Goal: Task Accomplishment & Management: Use online tool/utility

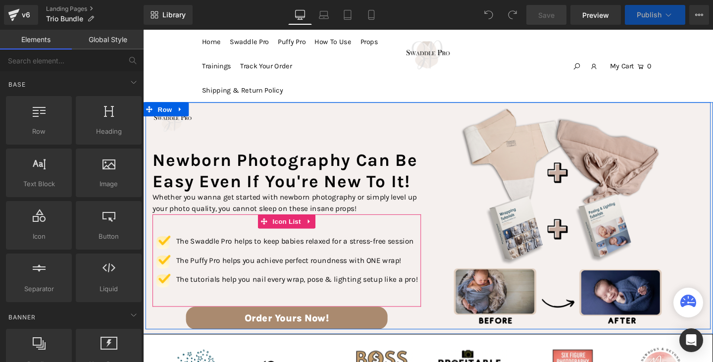
select select "Quiet"
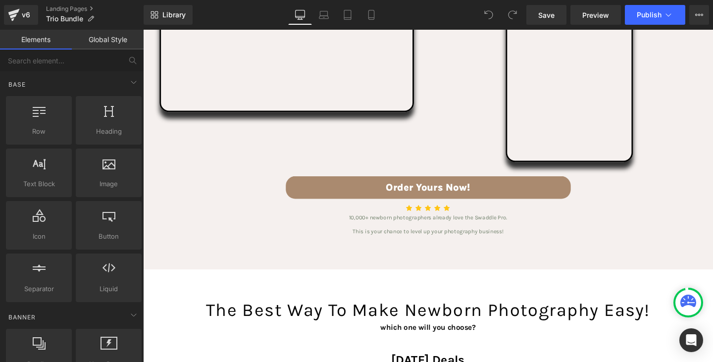
scroll to position [1386, 0]
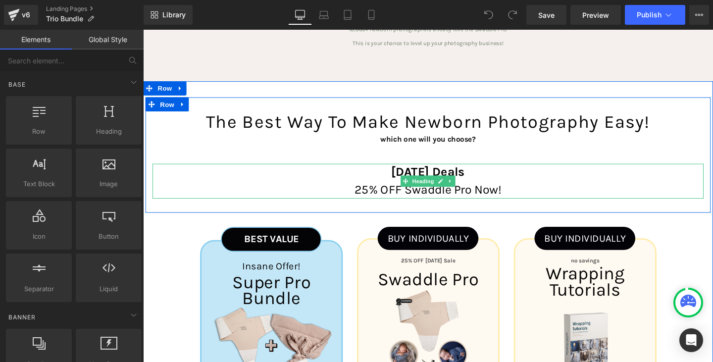
click at [419, 183] on span at bounding box center [419, 189] width 10 height 12
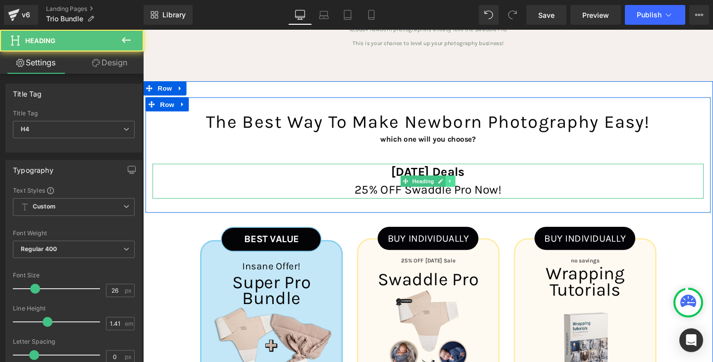
click at [463, 186] on icon at bounding box center [465, 189] width 5 height 6
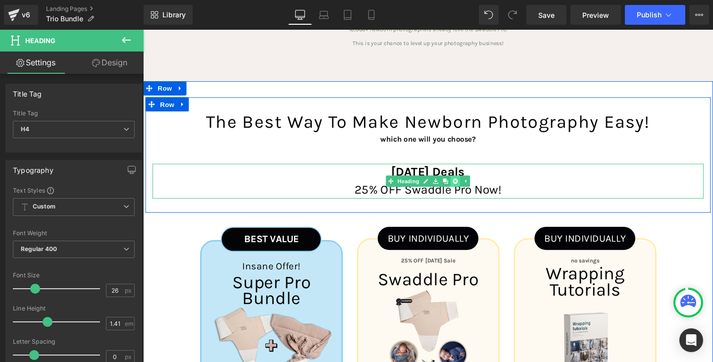
click at [469, 186] on icon at bounding box center [471, 189] width 5 height 6
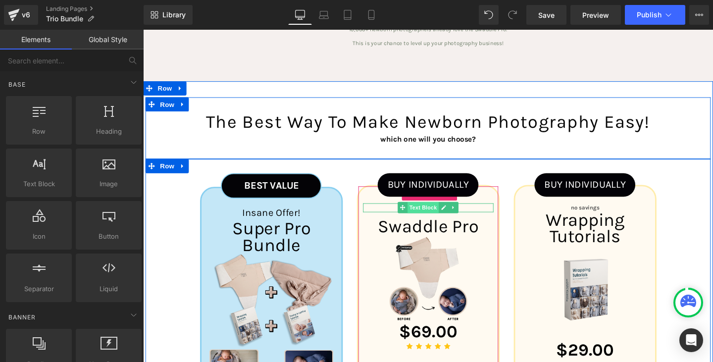
click at [422, 210] on span "Text Block" at bounding box center [437, 216] width 33 height 12
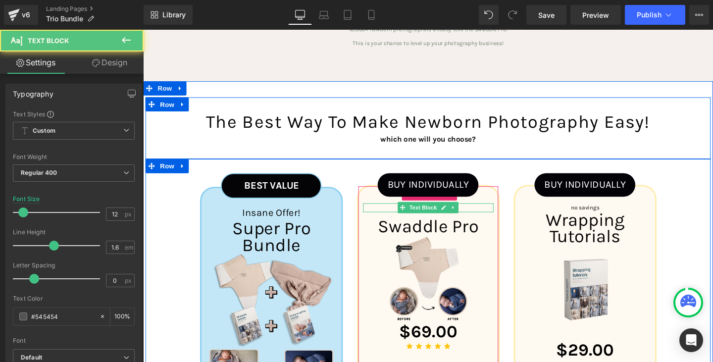
click at [405, 212] on p "25% OFF [DATE] Sale" at bounding box center [442, 216] width 137 height 9
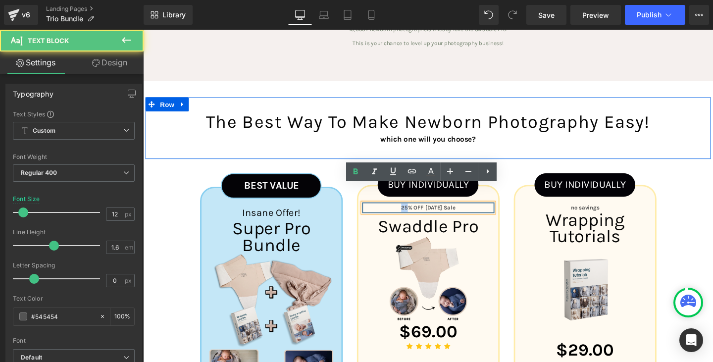
click at [405, 212] on p "25% OFF [DATE] Sale" at bounding box center [442, 216] width 137 height 9
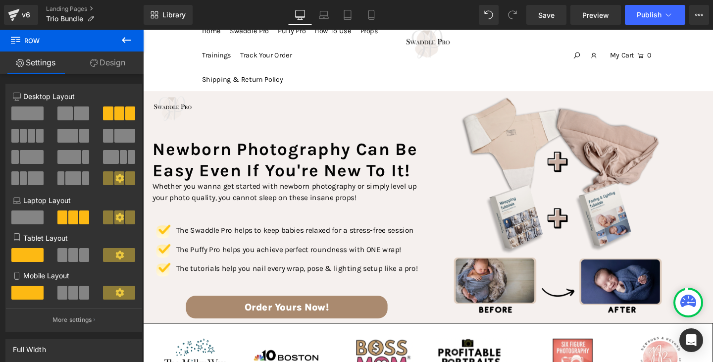
scroll to position [0, 0]
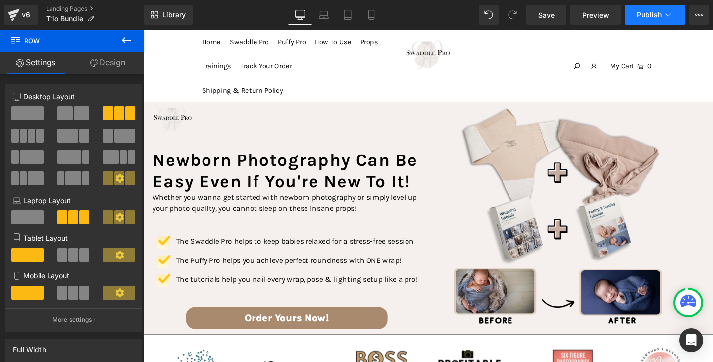
click at [651, 13] on span "Publish" at bounding box center [648, 15] width 25 height 8
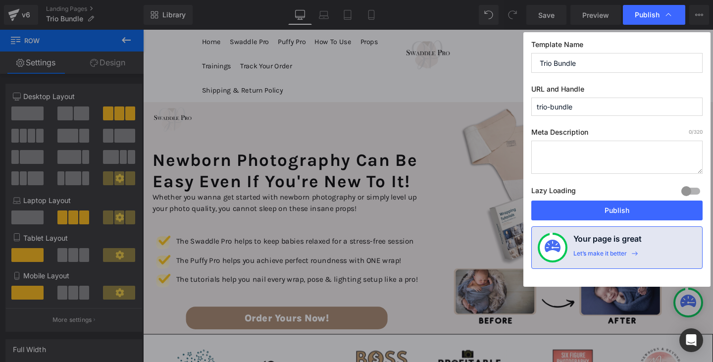
click at [623, 200] on div "Lazy Loading Build Upgrade plan to unlock" at bounding box center [616, 192] width 171 height 16
click at [622, 212] on button "Publish" at bounding box center [616, 210] width 171 height 20
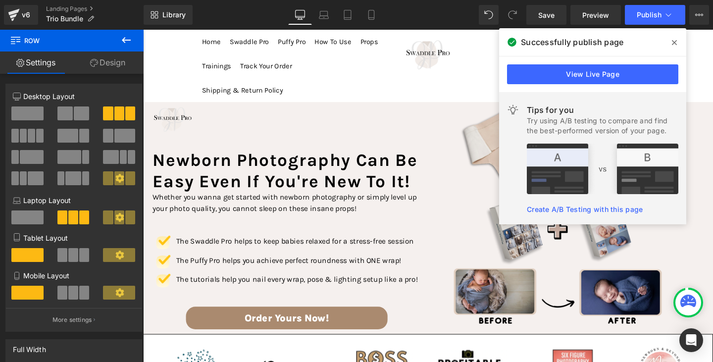
click at [673, 40] on icon at bounding box center [674, 43] width 5 height 8
